Goal: Check status

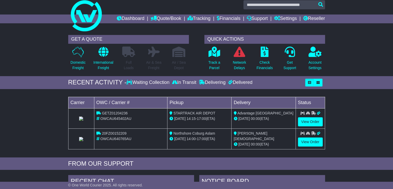
scroll to position [6, 0]
click at [316, 18] on link "Reseller" at bounding box center [314, 18] width 22 height 9
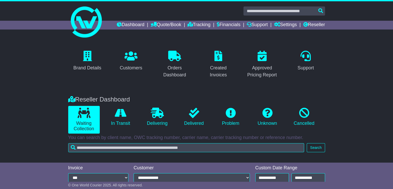
scroll to position [88, 0]
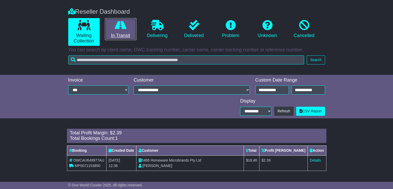
click at [122, 28] on icon at bounding box center [121, 25] width 12 height 10
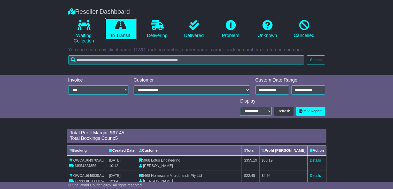
scroll to position [148, 0]
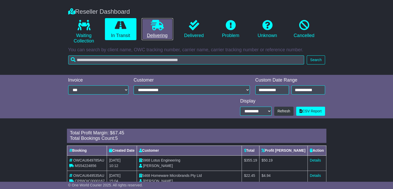
click at [160, 31] on link "Delivering" at bounding box center [158, 29] width 32 height 22
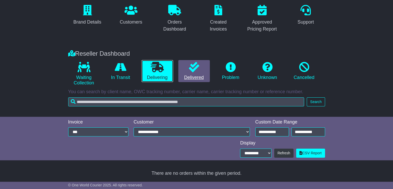
scroll to position [0, 0]
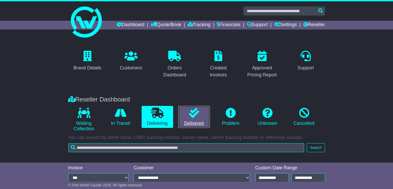
click at [187, 113] on link "Delivered" at bounding box center [194, 117] width 32 height 22
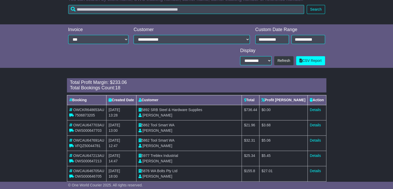
scroll to position [135, 0]
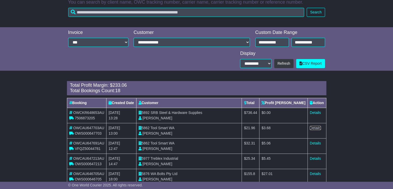
click at [312, 128] on link "Details" at bounding box center [315, 127] width 11 height 4
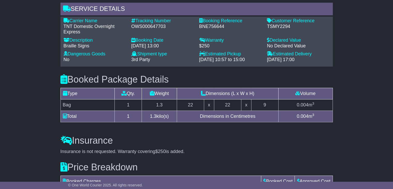
scroll to position [454, 0]
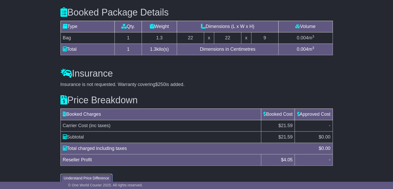
click at [76, 173] on button "Understand Price Difference" at bounding box center [86, 177] width 52 height 9
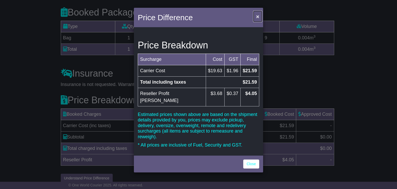
click at [257, 17] on span "×" at bounding box center [257, 16] width 3 height 6
